Goal: Information Seeking & Learning: Learn about a topic

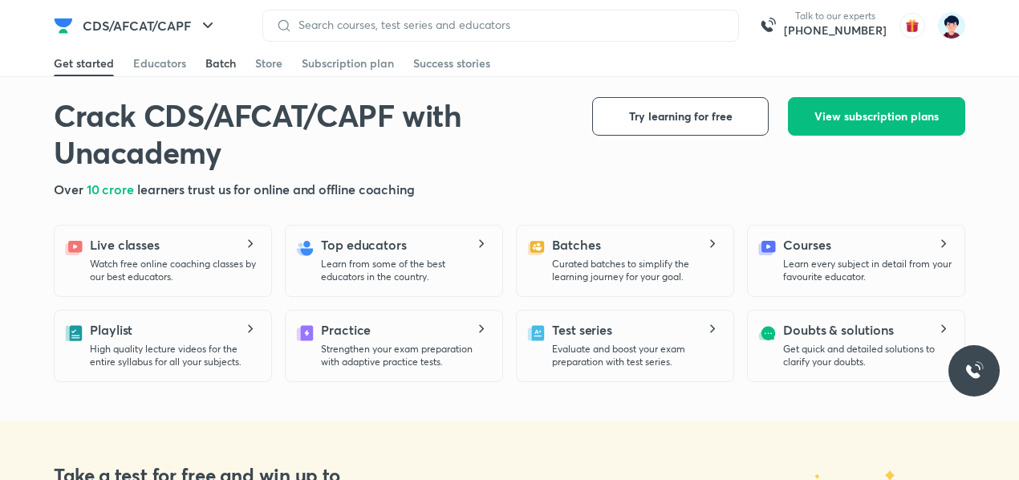
click at [228, 57] on div "Batch" at bounding box center [220, 63] width 31 height 16
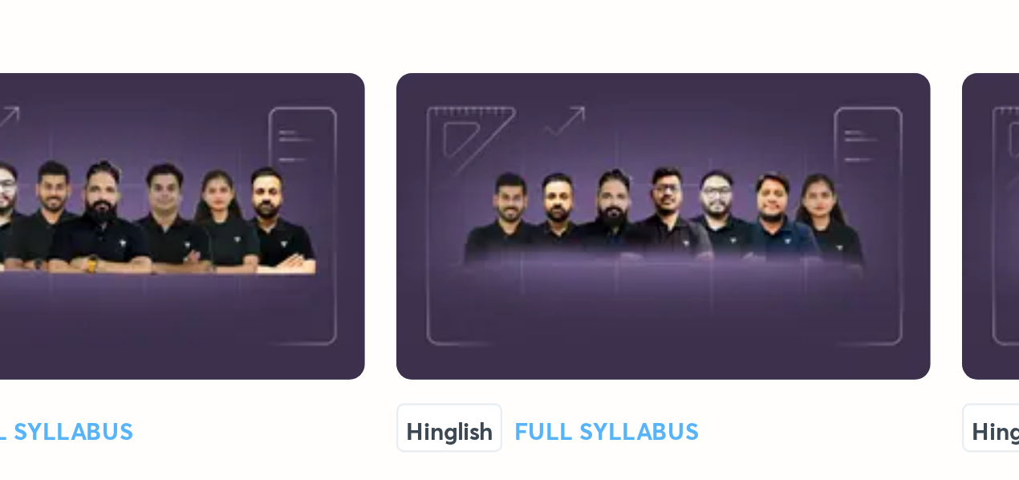
scroll to position [3212, 0]
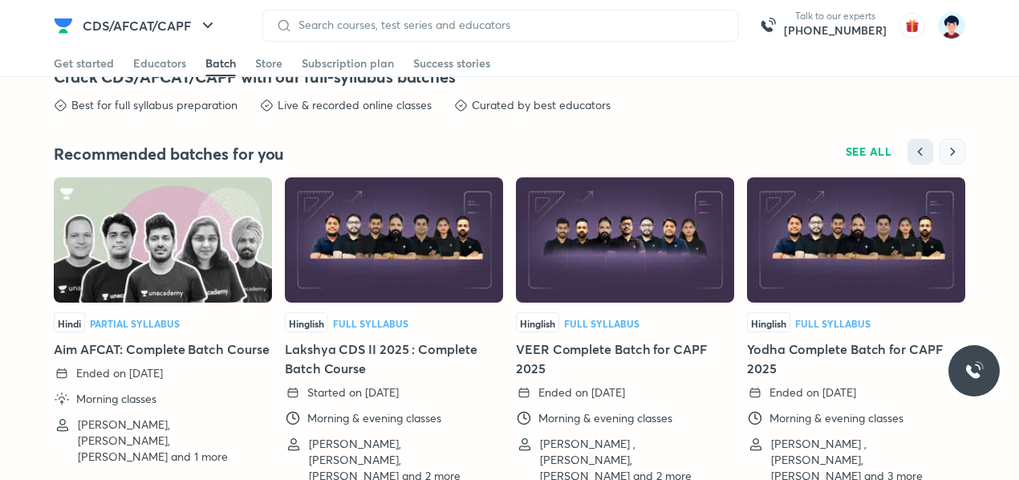
click at [960, 144] on icon "button" at bounding box center [953, 152] width 16 height 16
